Goal: Task Accomplishment & Management: Manage account settings

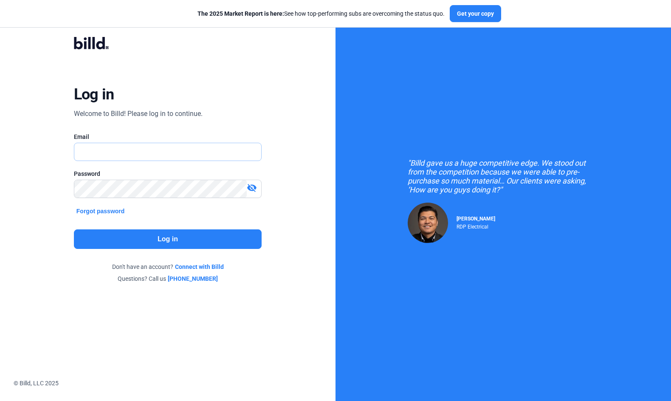
type input "Texi@cxc-corp.com"
click at [154, 236] on button "Log in" at bounding box center [168, 239] width 188 height 20
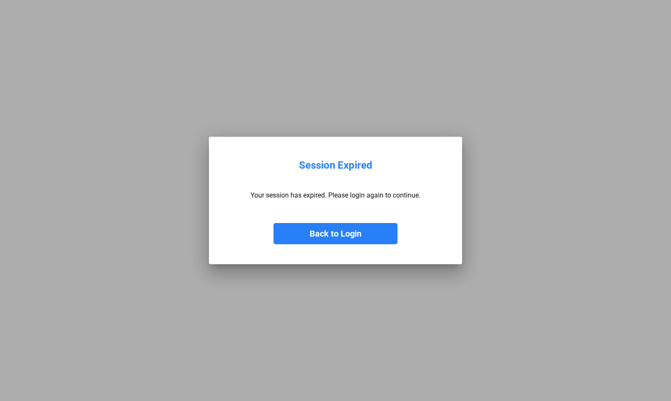
click at [318, 234] on button "Back to Login" at bounding box center [335, 233] width 124 height 21
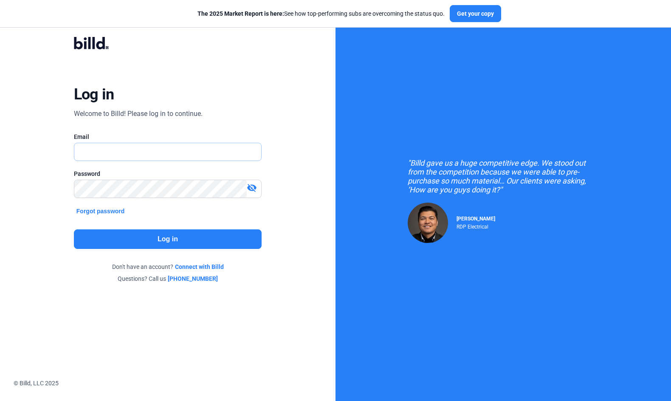
type input "Texi@cxc-corp.com"
click at [150, 238] on button "Log in" at bounding box center [168, 239] width 188 height 20
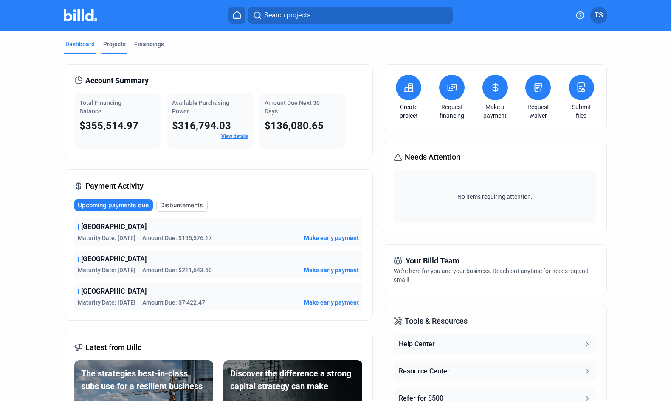
click at [109, 49] on div "Projects" at bounding box center [114, 47] width 26 height 14
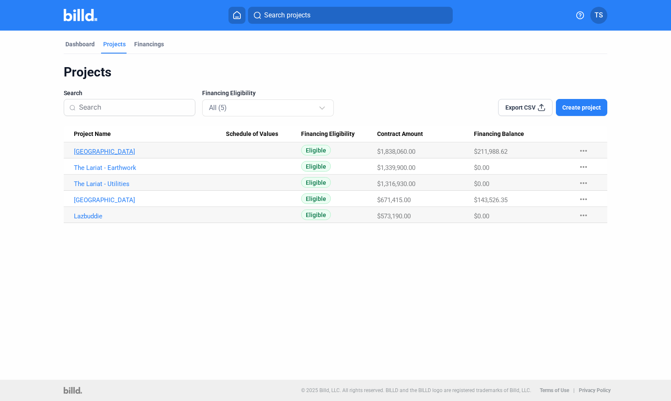
click at [137, 154] on link "[GEOGRAPHIC_DATA]" at bounding box center [150, 152] width 152 height 8
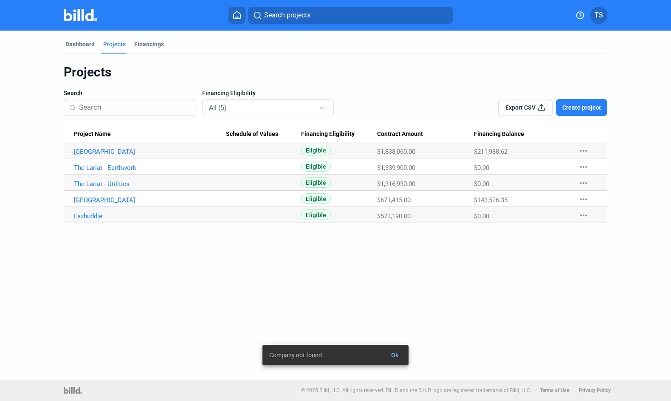
click at [104, 198] on link "[GEOGRAPHIC_DATA]" at bounding box center [150, 200] width 152 height 8
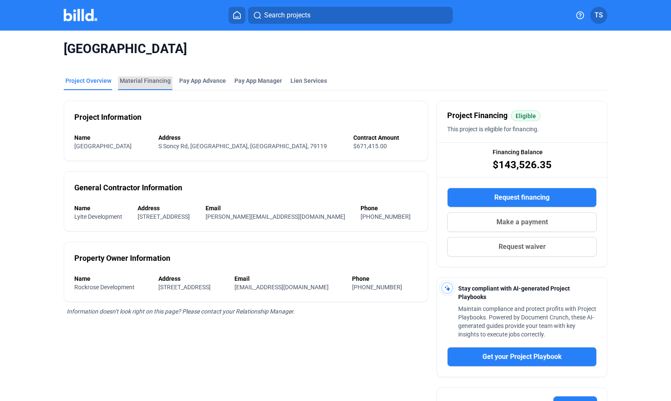
click at [154, 79] on div "Material Financing" at bounding box center [145, 80] width 51 height 8
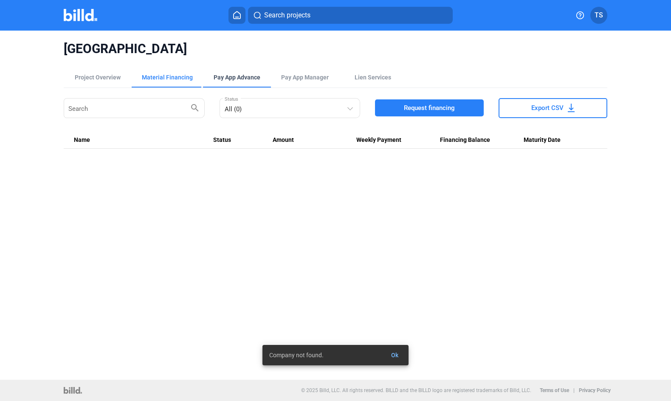
click at [224, 73] on div "Pay App Advance" at bounding box center [236, 77] width 47 height 8
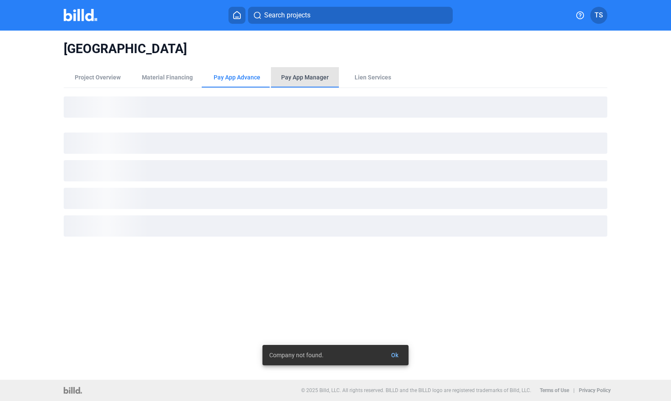
click at [318, 73] on div "Pay App Manager" at bounding box center [305, 77] width 68 height 20
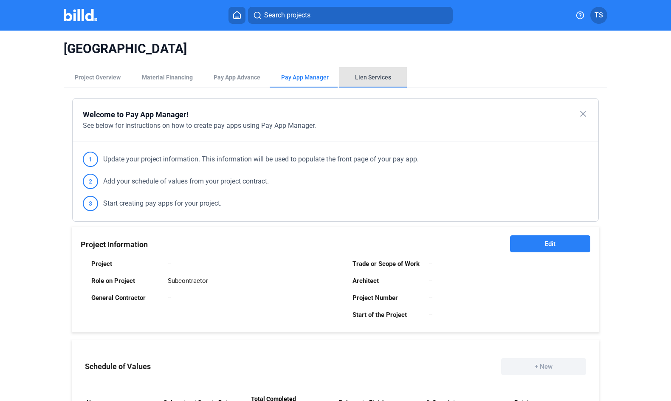
click at [370, 75] on div "Lien Services" at bounding box center [373, 77] width 36 height 8
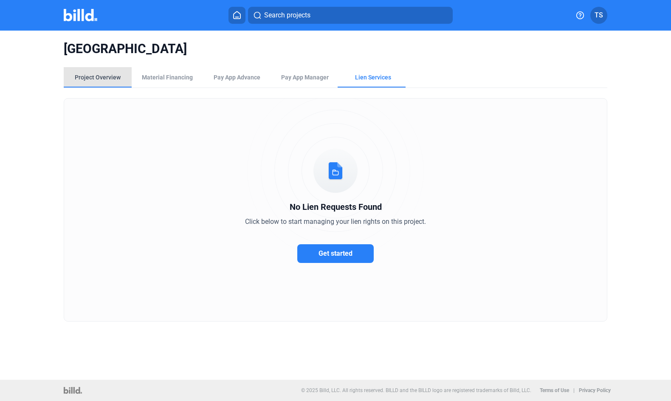
click at [105, 80] on div "Project Overview" at bounding box center [98, 77] width 46 height 8
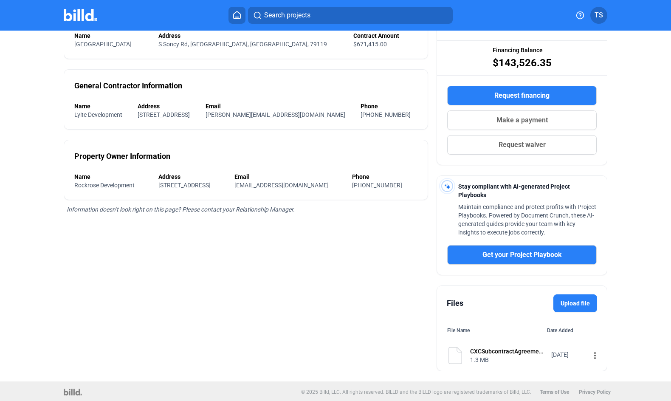
scroll to position [101, 0]
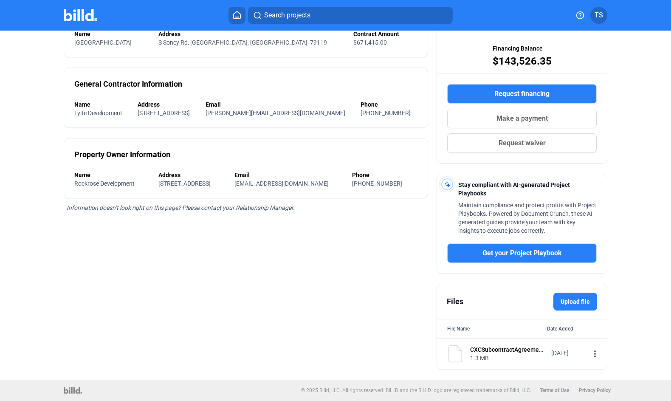
click at [519, 353] on div "CXCSubcontractAgreementFormPatriotParkFinal.pdf" at bounding box center [508, 349] width 76 height 8
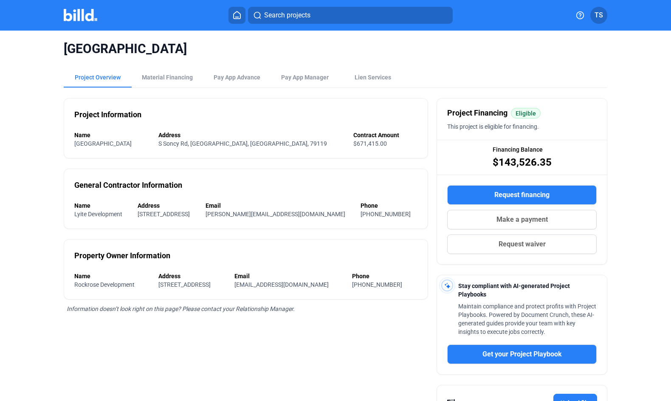
click at [511, 151] on span "Financing Balance" at bounding box center [517, 149] width 50 height 8
click at [169, 76] on div "Material Financing" at bounding box center [167, 77] width 51 height 8
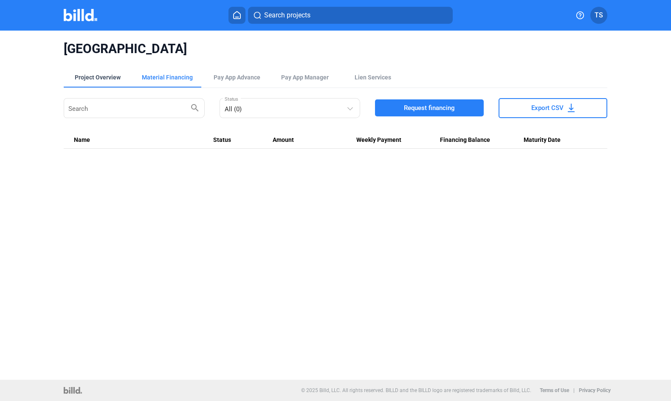
click at [102, 77] on div "Project Overview" at bounding box center [98, 77] width 46 height 8
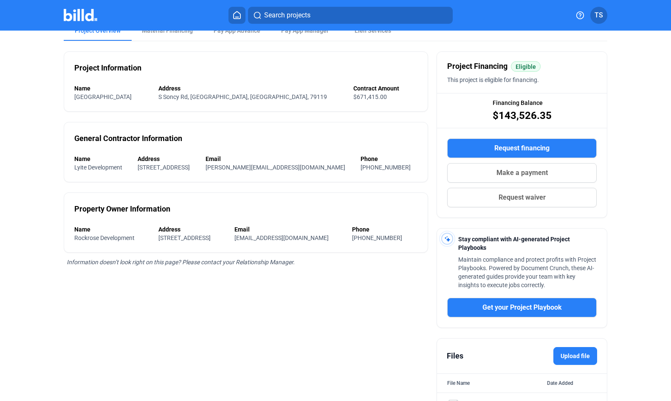
scroll to position [101, 0]
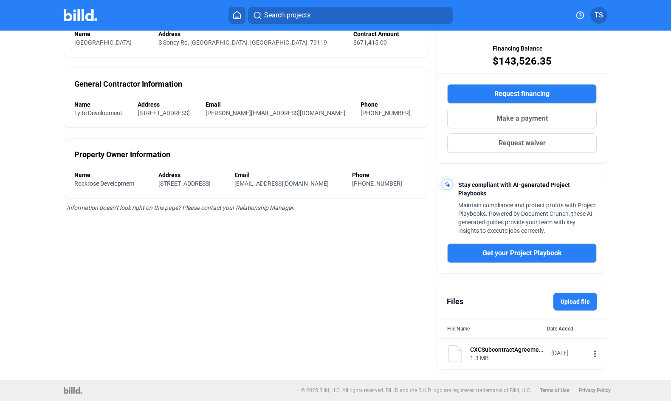
click at [518, 351] on div "CXCSubcontractAgreementFormPatriotParkFinal.pdf" at bounding box center [508, 349] width 76 height 8
click at [452, 354] on img at bounding box center [454, 353] width 17 height 17
click at [589, 354] on mat-icon "more_vert" at bounding box center [594, 353] width 10 height 10
click at [319, 283] on div at bounding box center [335, 200] width 671 height 401
click at [590, 354] on mat-icon "more_vert" at bounding box center [594, 353] width 10 height 10
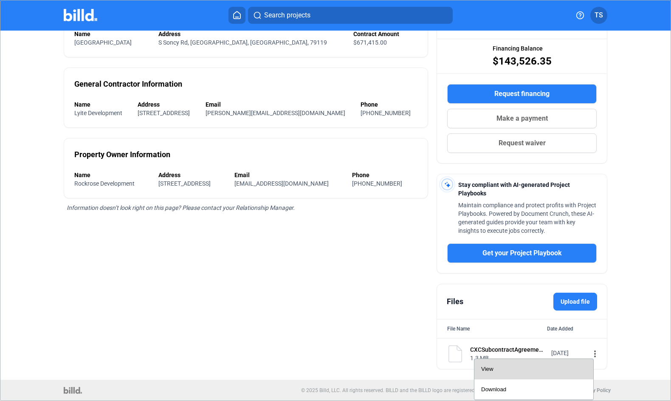
click at [557, 369] on div "View" at bounding box center [533, 369] width 105 height 20
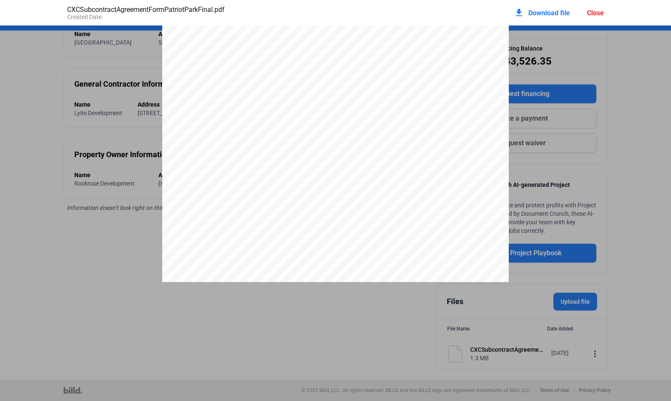
scroll to position [259, 0]
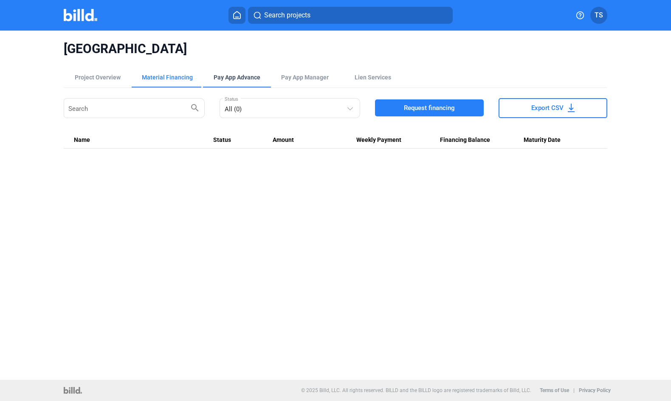
click at [239, 80] on div "Pay App Advance" at bounding box center [236, 77] width 47 height 8
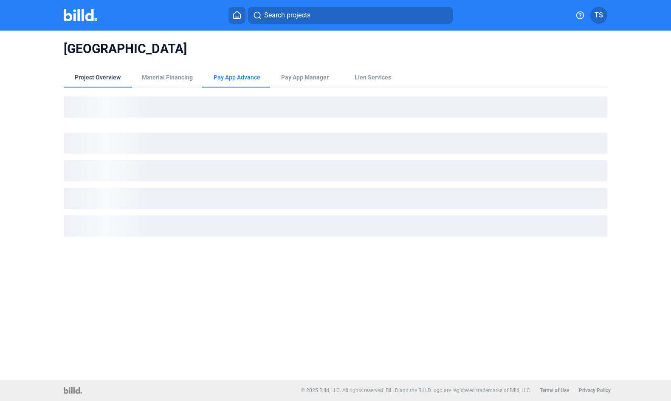
click at [109, 75] on div "Project Overview" at bounding box center [98, 77] width 46 height 8
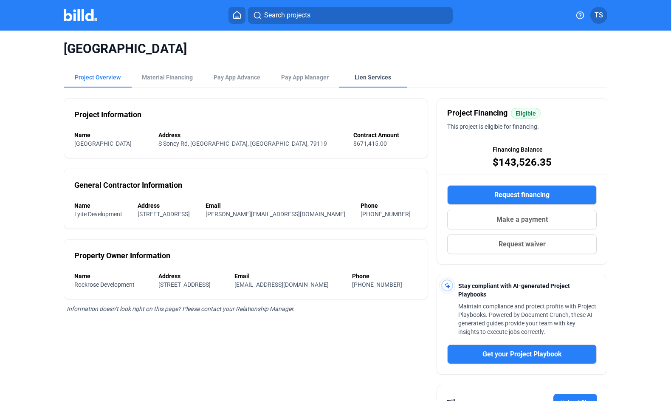
click at [351, 83] on div "Lien Services" at bounding box center [373, 77] width 68 height 20
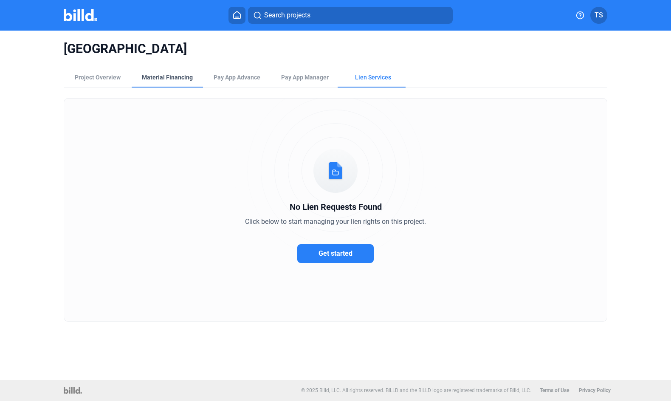
click at [160, 86] on div "Material Financing" at bounding box center [167, 77] width 71 height 20
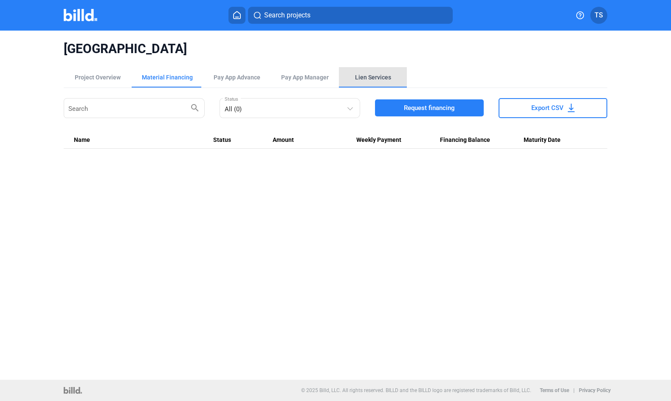
click at [356, 84] on div "Lien Services" at bounding box center [373, 77] width 68 height 20
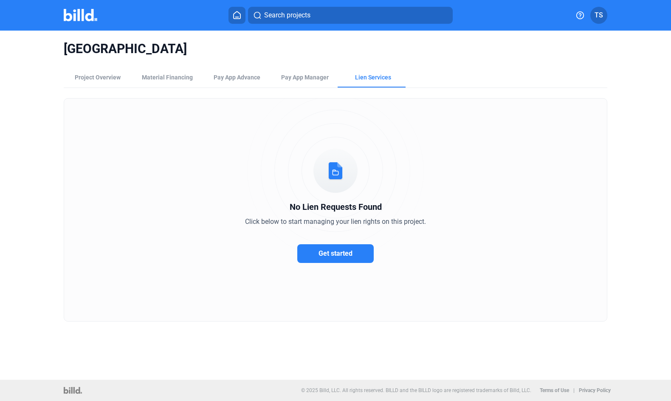
click at [309, 254] on button "Get started" at bounding box center [335, 253] width 76 height 19
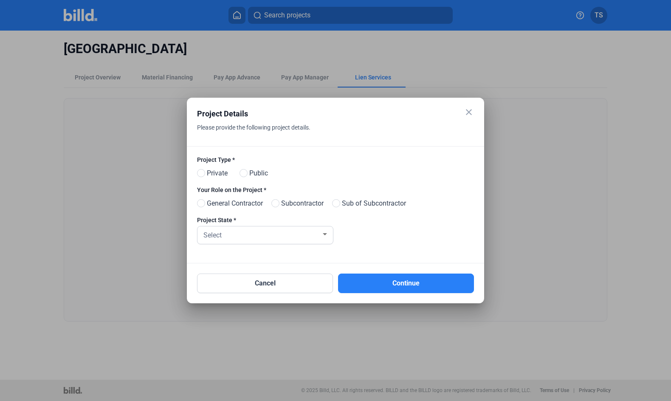
click at [466, 109] on mat-icon "close" at bounding box center [468, 112] width 10 height 10
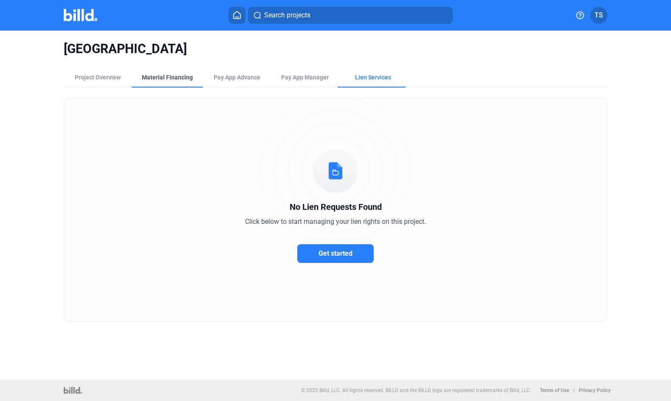
click at [166, 79] on div "Material Financing" at bounding box center [167, 77] width 51 height 8
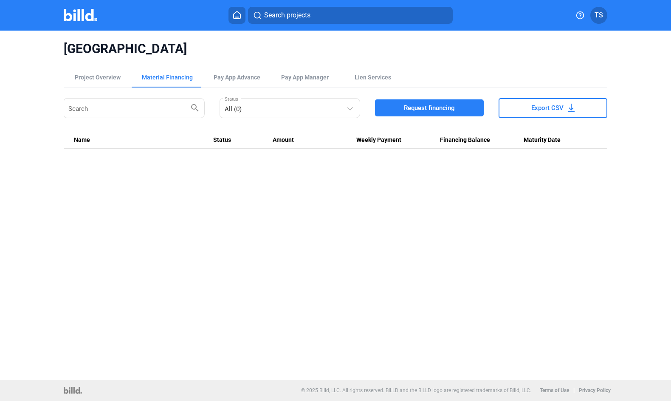
click at [594, 13] on span "TS" at bounding box center [598, 15] width 8 height 10
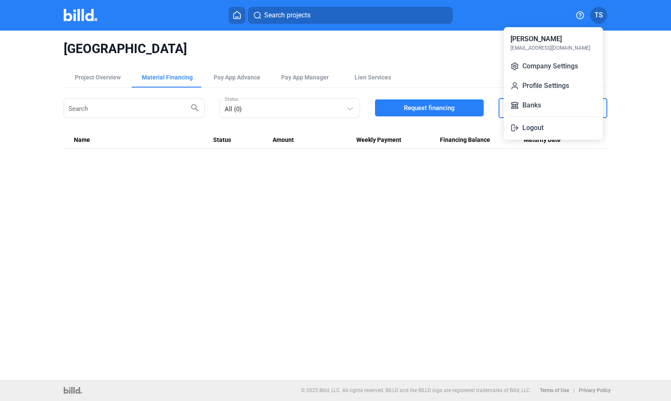
click at [457, 68] on div at bounding box center [335, 200] width 671 height 401
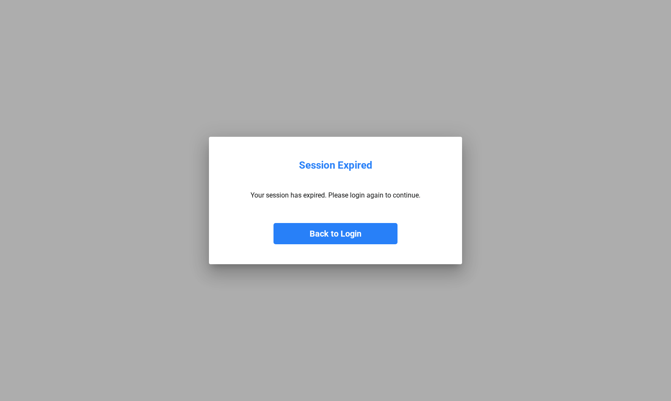
click at [343, 233] on button "Back to Login" at bounding box center [335, 233] width 124 height 21
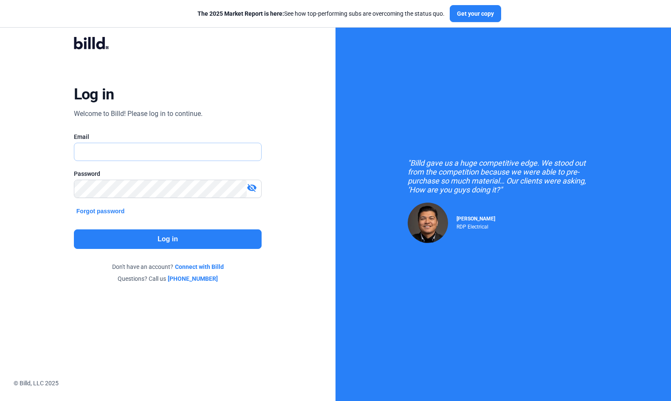
type input "[EMAIL_ADDRESS][DOMAIN_NAME]"
click at [182, 234] on button "Log in" at bounding box center [168, 239] width 188 height 20
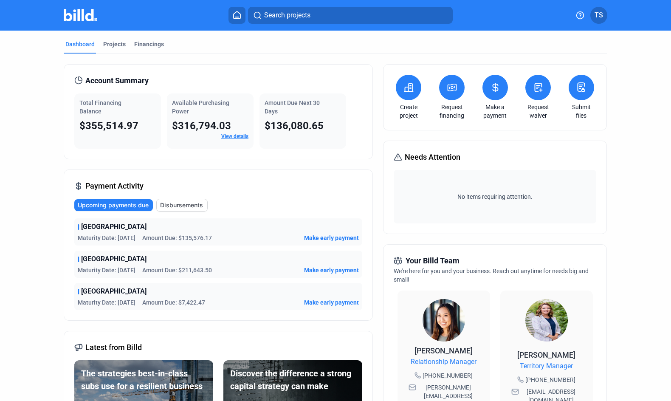
click at [108, 230] on span "[GEOGRAPHIC_DATA]" at bounding box center [113, 227] width 65 height 10
click at [106, 47] on div "Projects" at bounding box center [114, 44] width 22 height 8
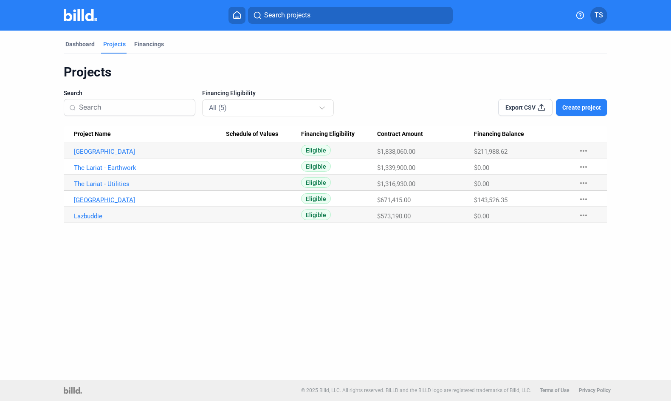
click at [101, 198] on link "[GEOGRAPHIC_DATA]" at bounding box center [150, 200] width 152 height 8
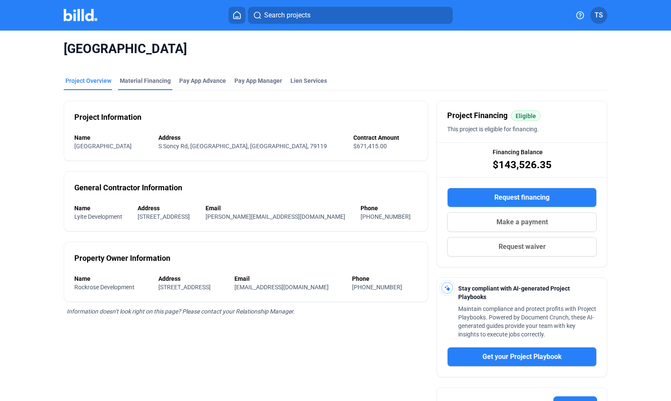
click at [137, 82] on div "Material Financing" at bounding box center [145, 80] width 51 height 8
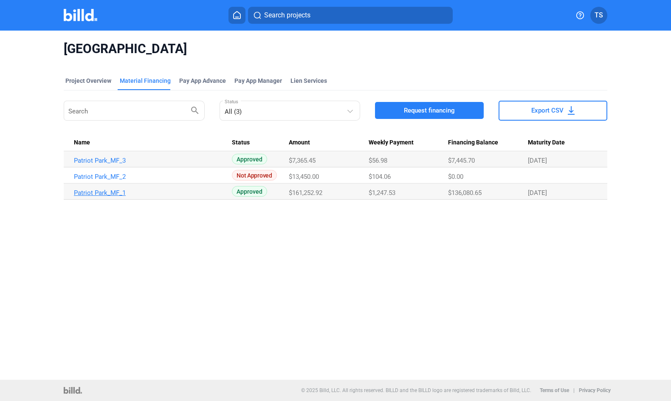
click at [107, 196] on link "Patriot Park_MF_1" at bounding box center [150, 193] width 152 height 8
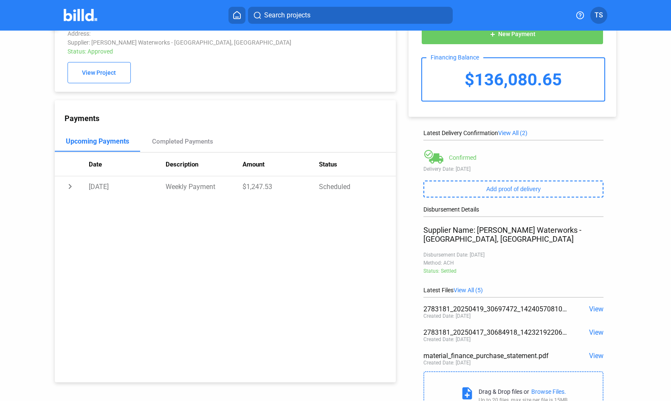
scroll to position [61, 0]
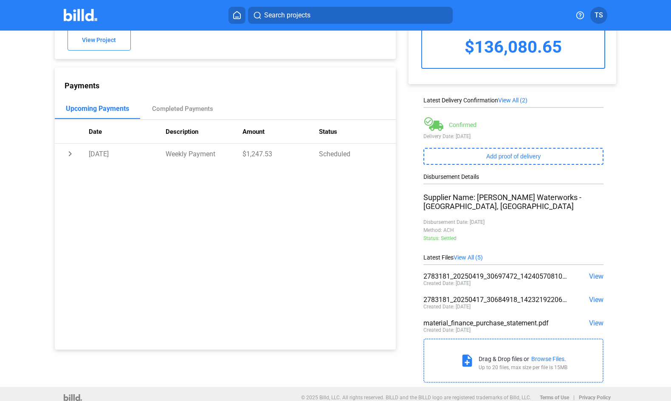
click at [590, 272] on span "View" at bounding box center [596, 276] width 14 height 8
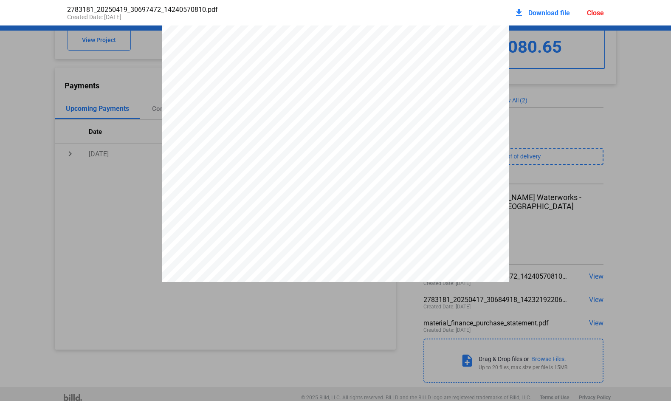
scroll to position [200, 0]
click at [267, 311] on pdf-viewer "510 CR [GEOGRAPHIC_DATA][PHONE_NUMBER] Please contact with Questions: [PHONE_NU…" at bounding box center [335, 185] width 671 height 320
click at [599, 17] on div "Close" at bounding box center [594, 13] width 17 height 8
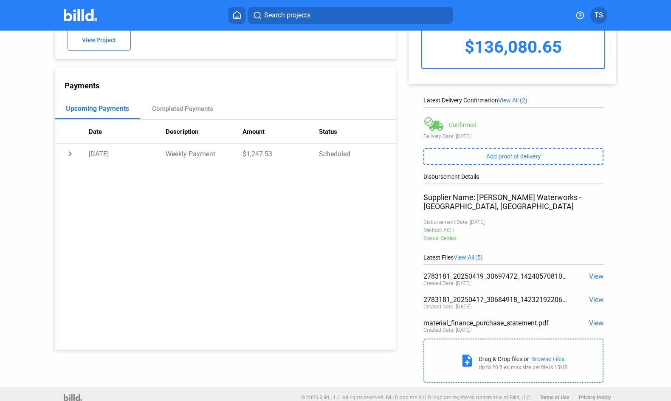
click at [462, 254] on span "View All (5)" at bounding box center [467, 257] width 29 height 7
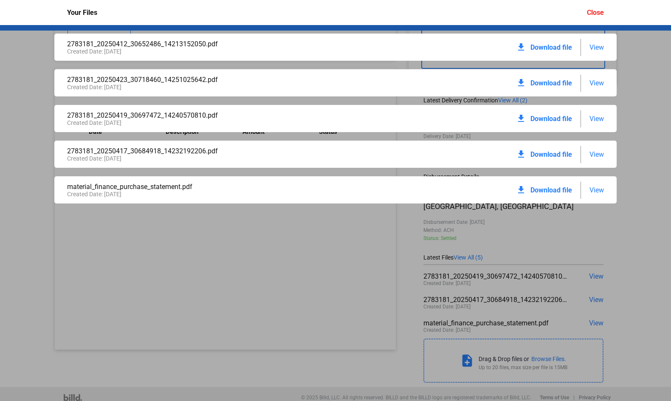
click at [597, 190] on span "View" at bounding box center [596, 190] width 14 height 8
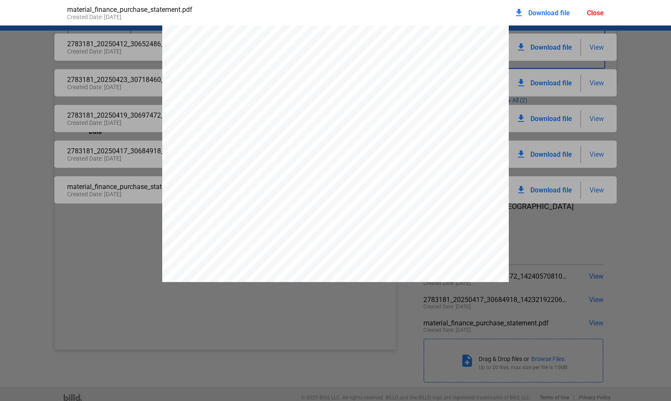
scroll to position [3906, 0]
click at [601, 13] on div "Close" at bounding box center [594, 13] width 17 height 8
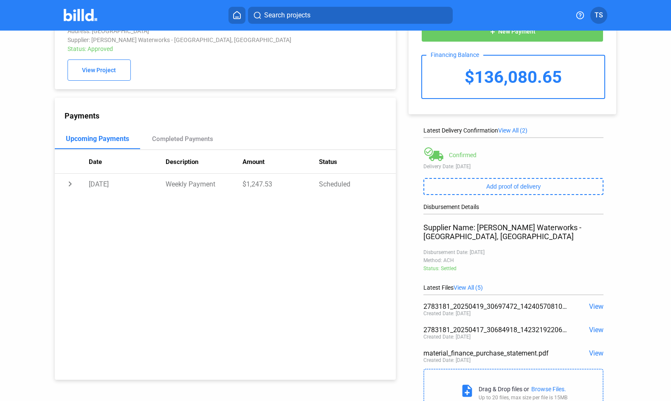
scroll to position [61, 0]
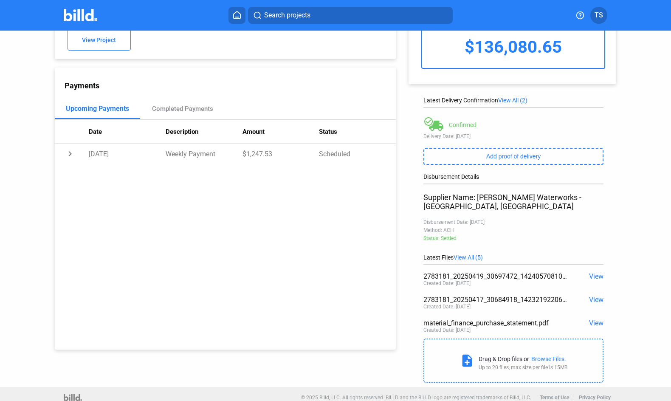
click at [593, 272] on span "View" at bounding box center [596, 276] width 14 height 8
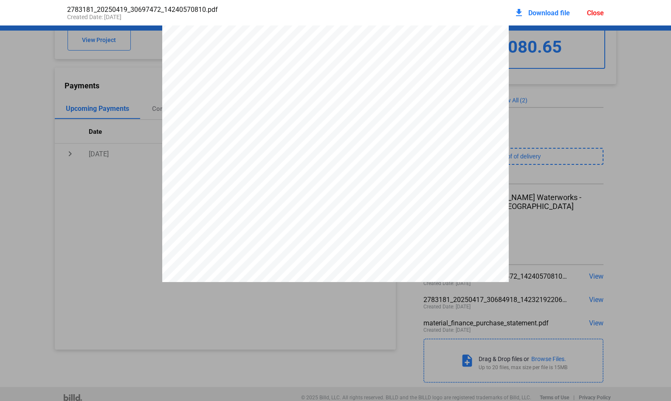
scroll to position [200, 0]
click at [302, 330] on pdf-viewer "510 CR [GEOGRAPHIC_DATA][PHONE_NUMBER] Please contact with Questions: [PHONE_NU…" at bounding box center [335, 185] width 671 height 320
click at [604, 13] on div "2783181_20250419_30697472_14240570810.pdf Created Date: [DATE] download Downloa…" at bounding box center [335, 12] width 553 height 25
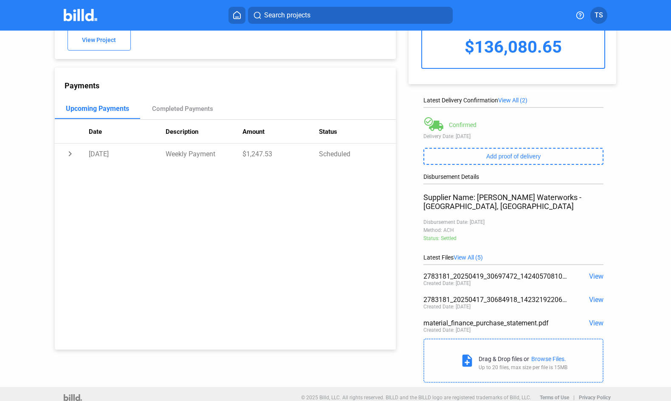
click at [589, 319] on span "View" at bounding box center [596, 323] width 14 height 8
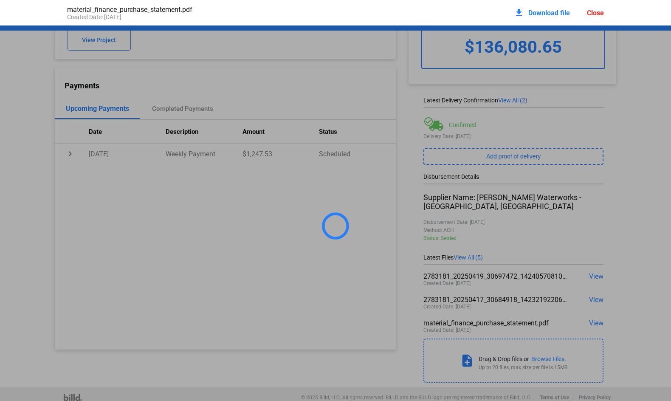
click at [526, 17] on div "download Download file" at bounding box center [542, 12] width 56 height 19
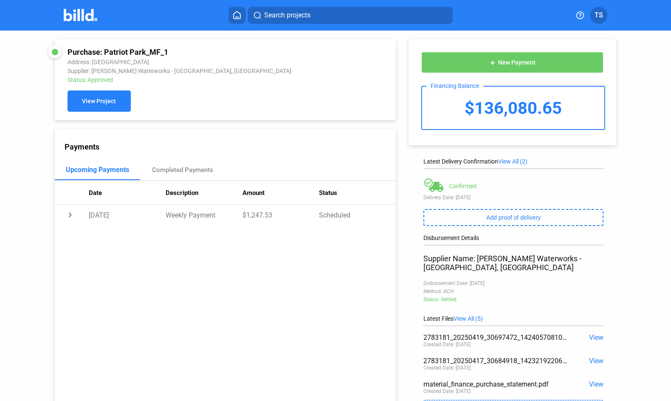
click at [117, 104] on button "View Project" at bounding box center [98, 100] width 63 height 21
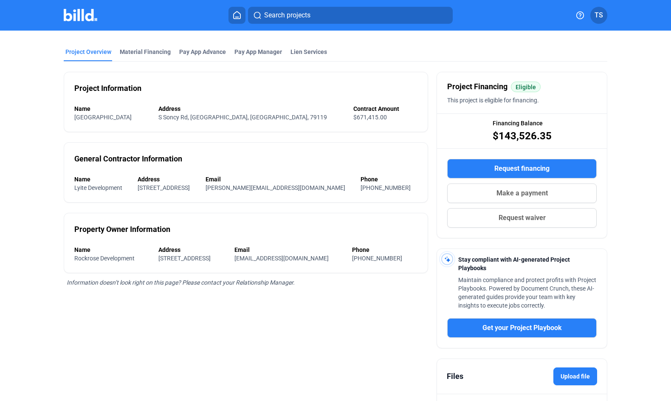
scroll to position [104, 0]
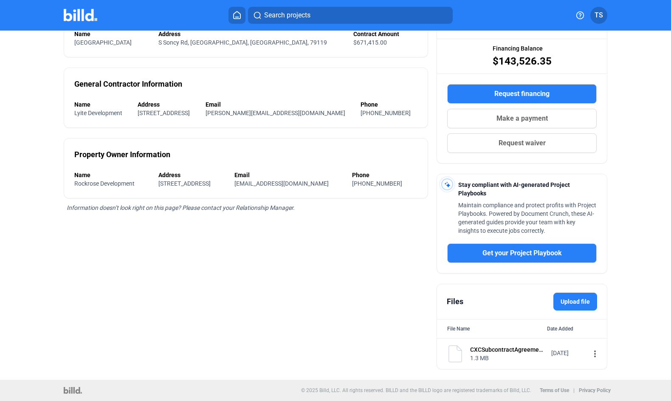
click at [570, 299] on label "Upload file" at bounding box center [575, 301] width 44 height 18
click at [0, 0] on input "Upload file" at bounding box center [0, 0] width 0 height 0
drag, startPoint x: 570, startPoint y: 299, endPoint x: 452, endPoint y: 351, distance: 128.8
click at [452, 351] on img at bounding box center [454, 353] width 17 height 17
click at [595, 357] on div "CXCSubcontractAgreementFormPatriotParkFinal.pdf 1.3 MB [DATE] more_vert" at bounding box center [522, 353] width 170 height 31
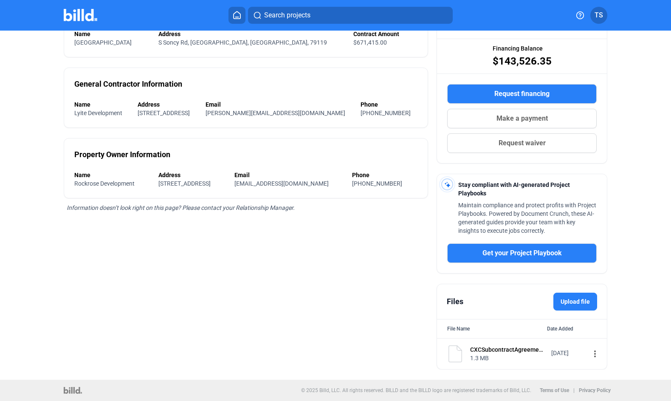
click at [589, 356] on mat-icon "more_vert" at bounding box center [594, 353] width 10 height 10
click at [570, 365] on div "View" at bounding box center [533, 369] width 105 height 20
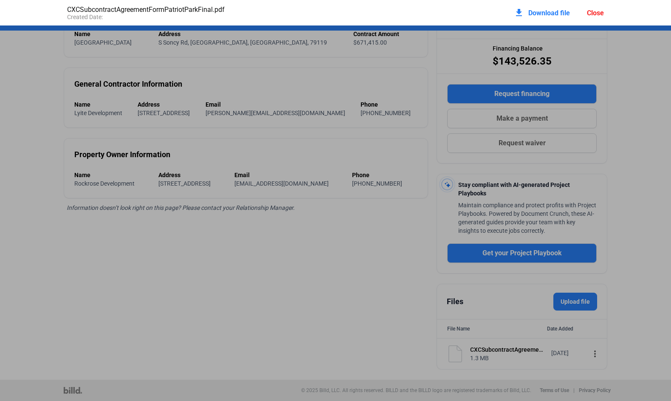
scroll to position [4, 0]
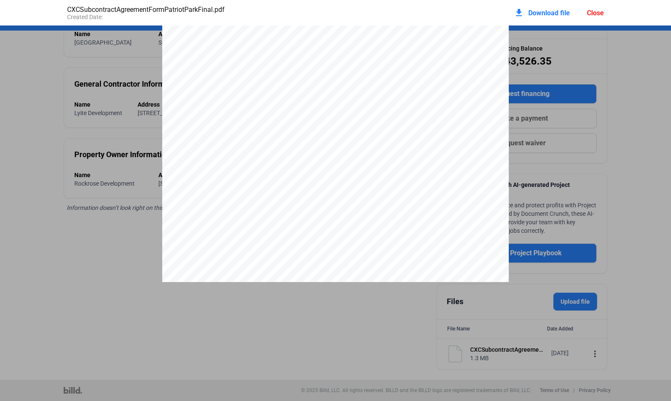
click at [602, 9] on div "Close" at bounding box center [594, 13] width 17 height 8
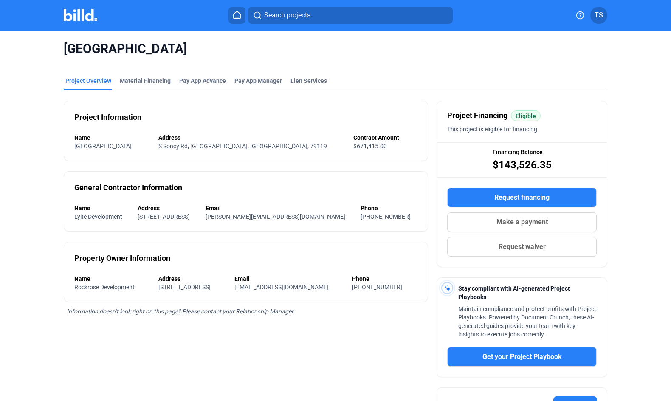
click at [321, 79] on div "Lien Services" at bounding box center [309, 83] width 40 height 14
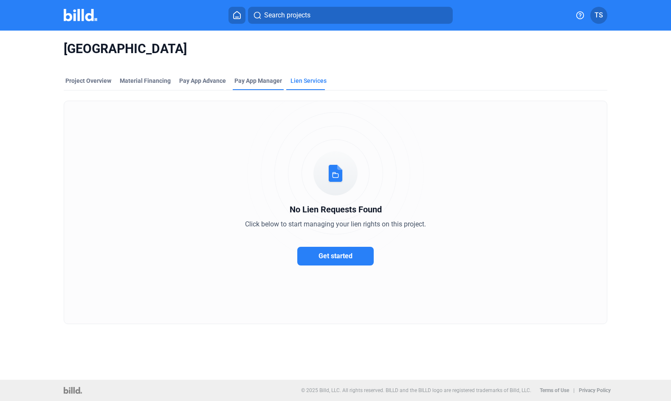
click at [263, 82] on span "Pay App Manager" at bounding box center [258, 80] width 48 height 8
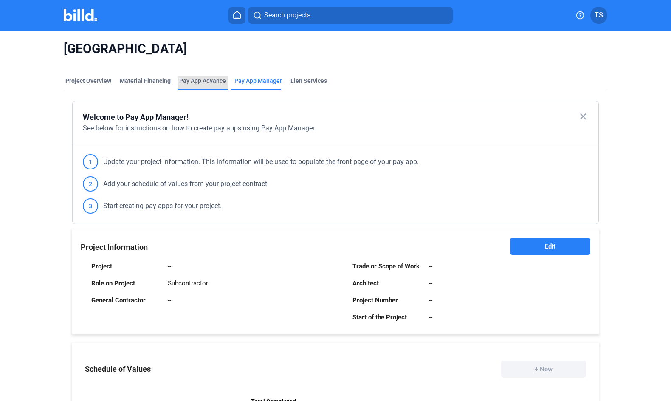
click at [201, 79] on div "Pay App Advance" at bounding box center [202, 80] width 47 height 8
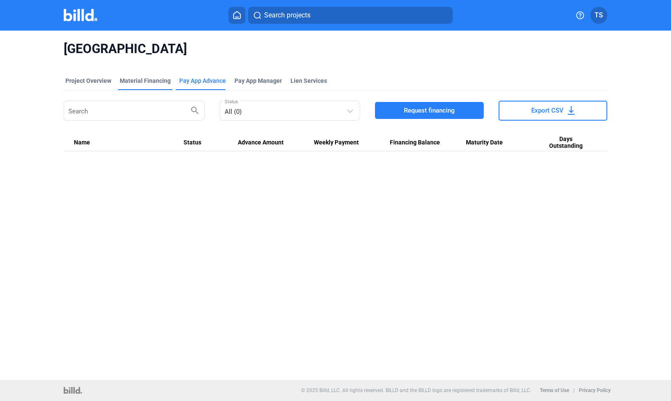
click at [132, 86] on div "Material Financing" at bounding box center [145, 83] width 54 height 14
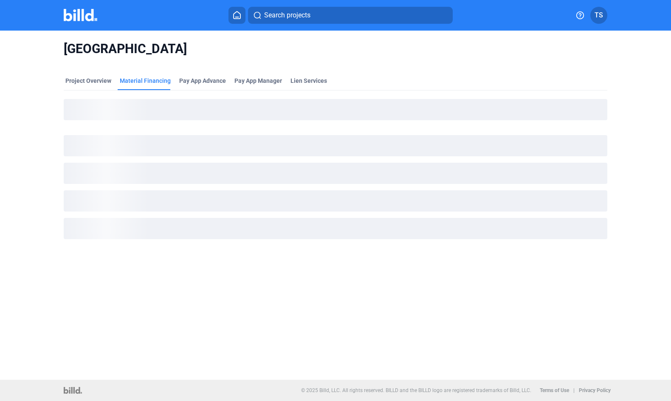
click at [594, 16] on span "TS" at bounding box center [598, 15] width 8 height 10
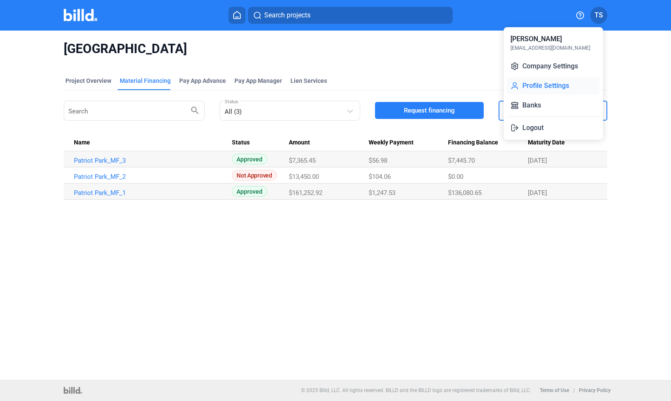
click at [531, 82] on button "Profile Settings" at bounding box center [553, 85] width 93 height 17
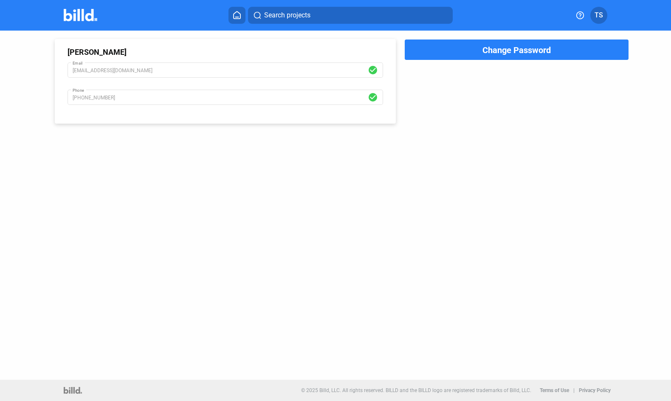
click at [597, 19] on span "TS" at bounding box center [598, 15] width 8 height 10
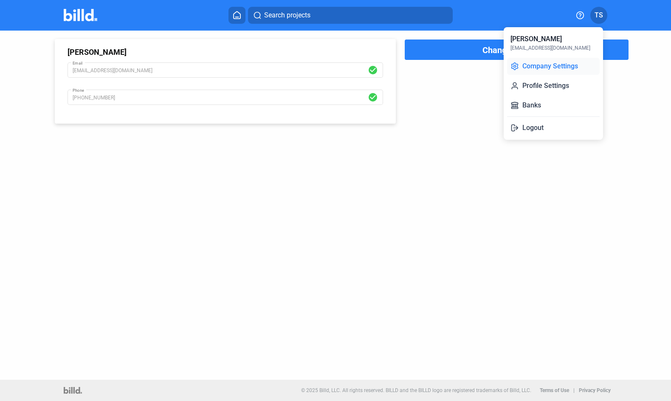
click at [567, 64] on button "Company Settings" at bounding box center [553, 66] width 93 height 17
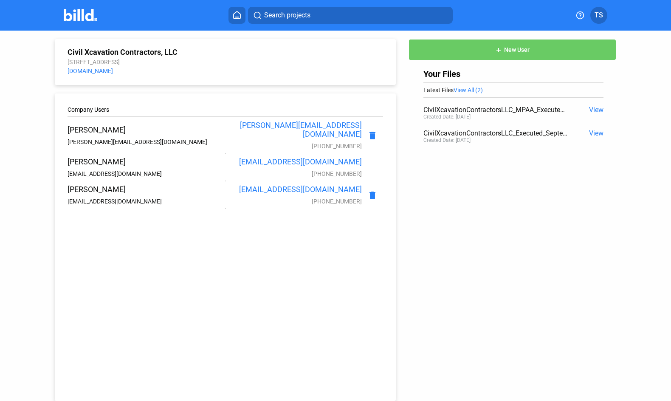
click at [466, 90] on span "View All (2)" at bounding box center [467, 90] width 29 height 7
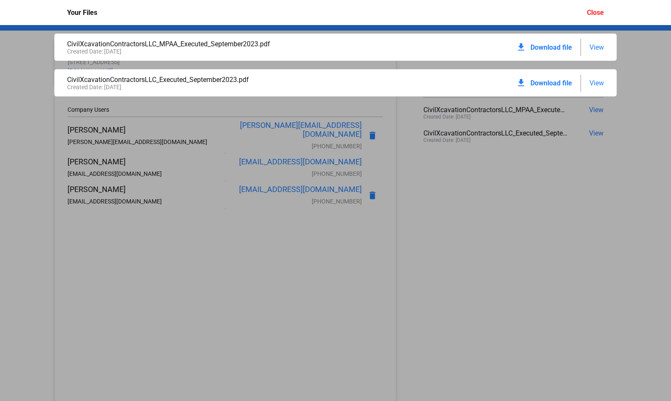
click at [601, 45] on span "View" at bounding box center [596, 47] width 14 height 8
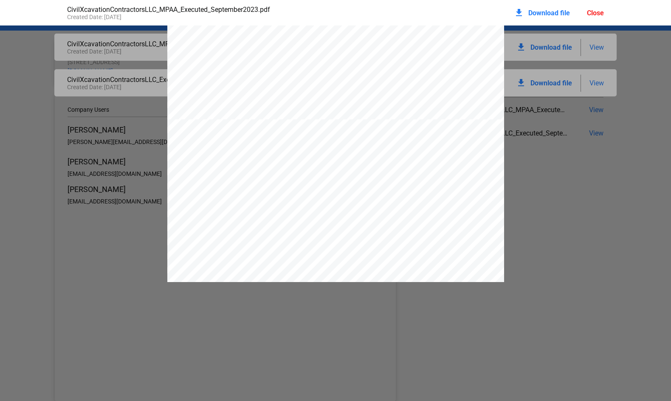
scroll to position [1023, 0]
click at [593, 18] on div "download Download file Close" at bounding box center [559, 12] width 90 height 19
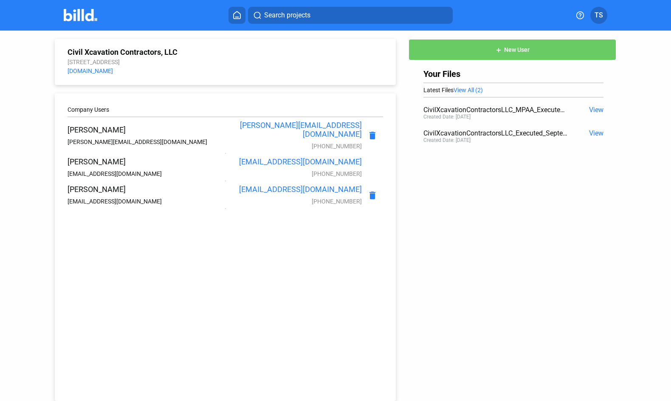
click at [590, 109] on span "View" at bounding box center [596, 110] width 14 height 8
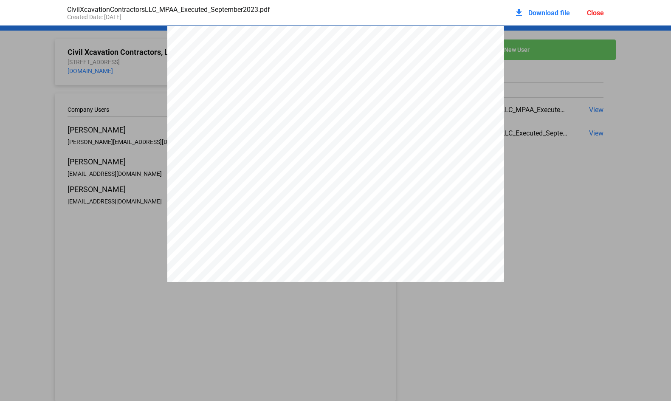
scroll to position [4, 0]
click at [596, 15] on div "Close" at bounding box center [594, 13] width 17 height 8
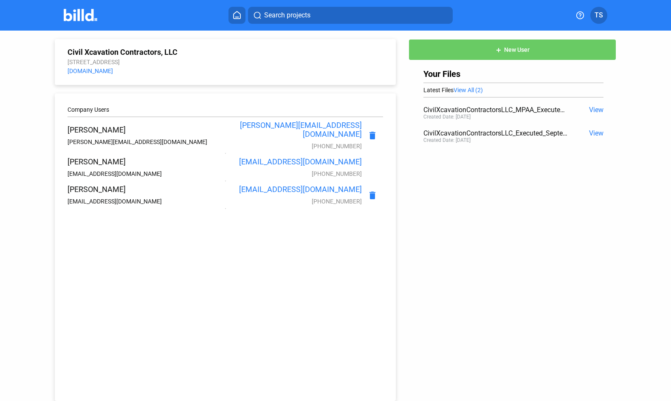
click at [589, 134] on span "View" at bounding box center [596, 133] width 14 height 8
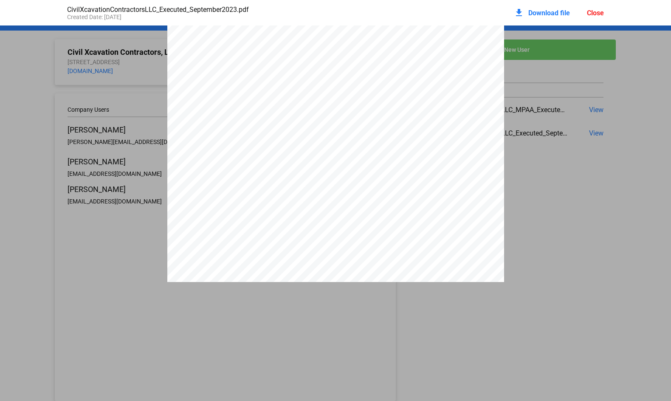
scroll to position [3314, 0]
click at [596, 10] on div "Close" at bounding box center [594, 13] width 17 height 8
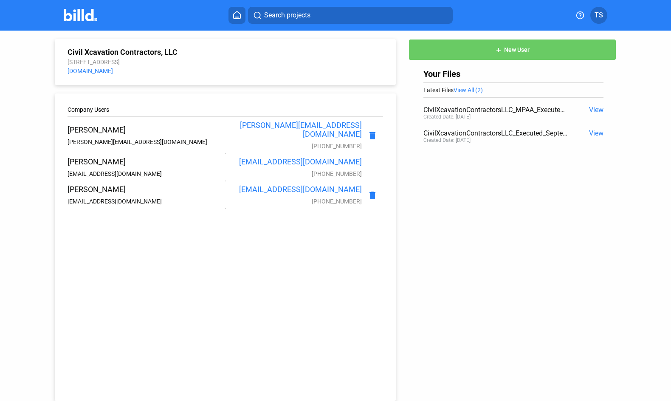
click at [592, 107] on span "View" at bounding box center [596, 110] width 14 height 8
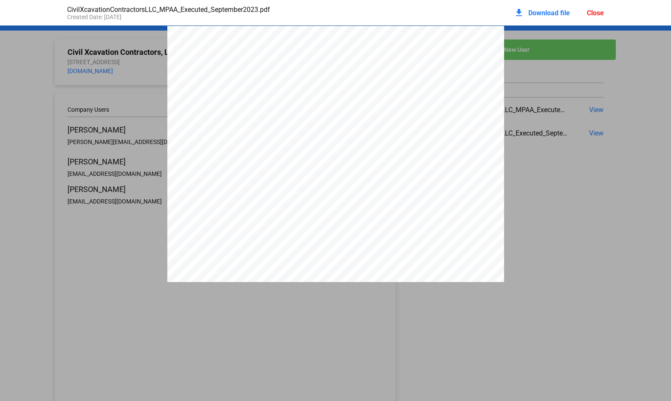
scroll to position [4, 0]
click at [549, 9] on span "Download file" at bounding box center [549, 13] width 42 height 8
